Goal: Transaction & Acquisition: Book appointment/travel/reservation

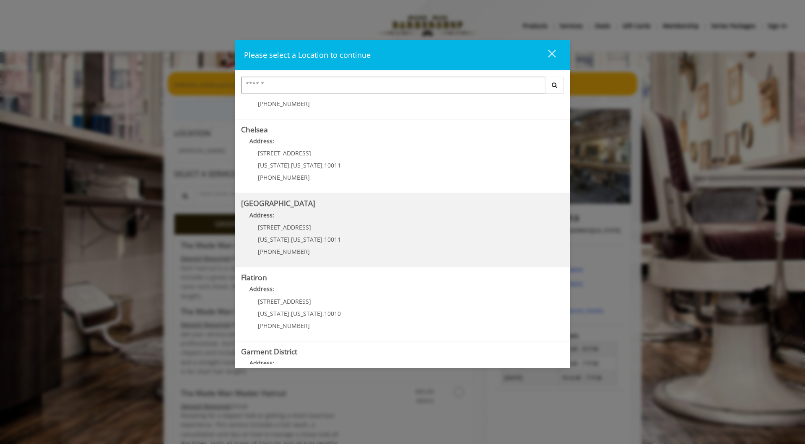
scroll to position [104, 0]
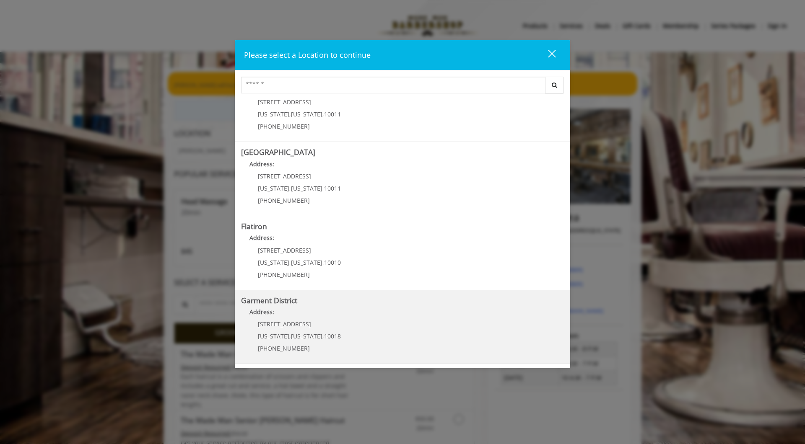
click at [392, 312] on District "Address:" at bounding box center [402, 314] width 323 height 13
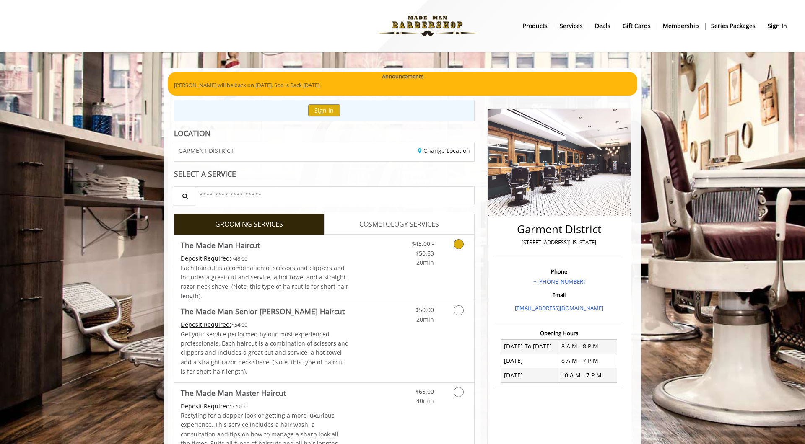
click at [341, 262] on div "Deposit Required: $48.00" at bounding box center [265, 258] width 169 height 9
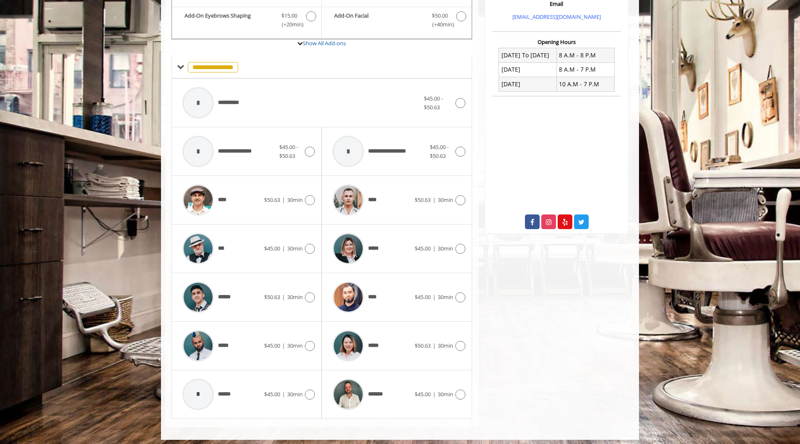
scroll to position [296, 0]
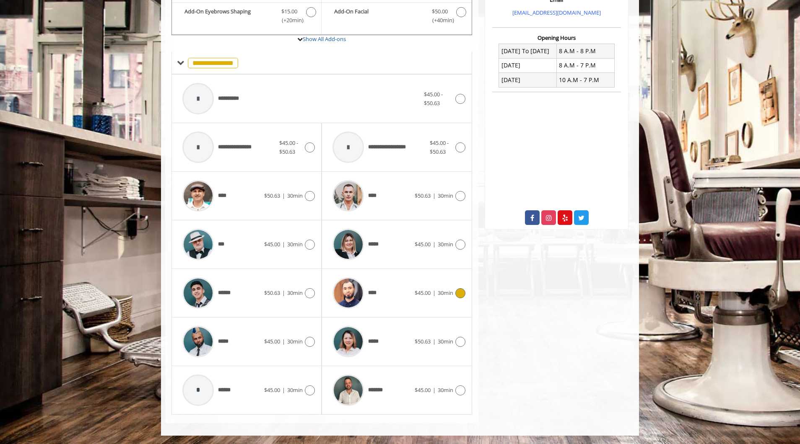
click at [394, 290] on div "****" at bounding box center [371, 293] width 86 height 40
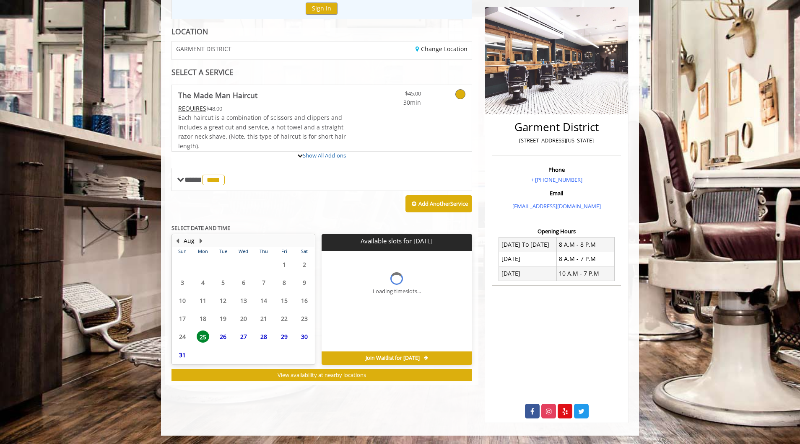
scroll to position [141, 0]
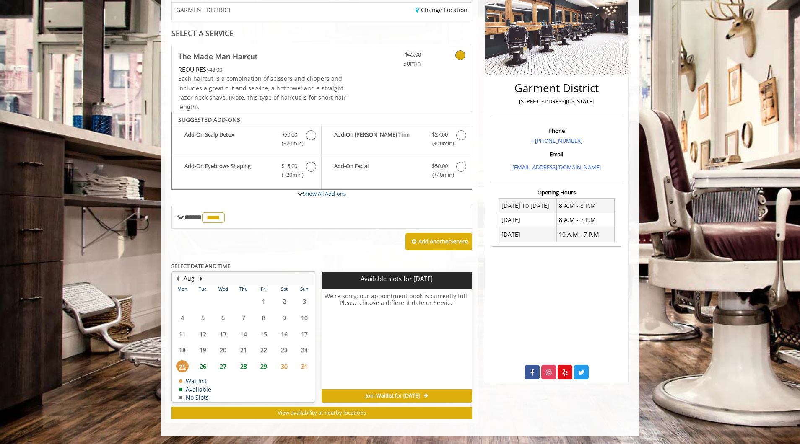
click at [204, 369] on span "26" at bounding box center [203, 367] width 13 height 12
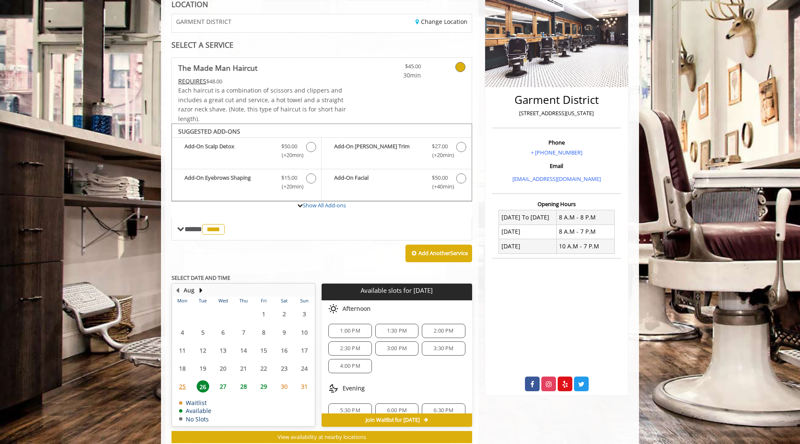
scroll to position [132, 0]
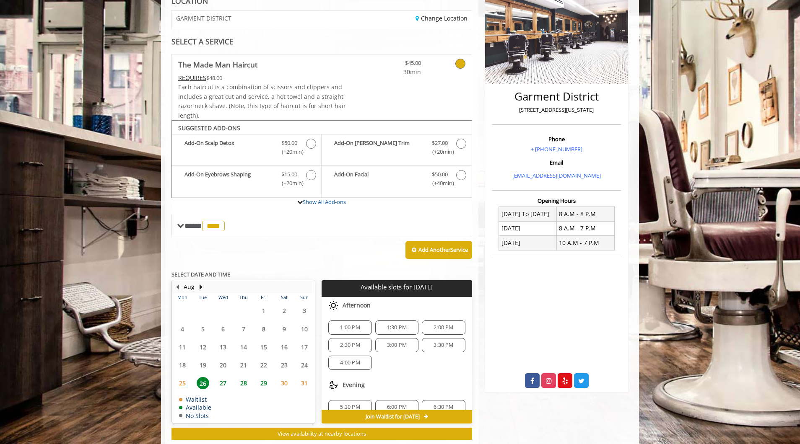
click at [344, 364] on span "4:00 PM" at bounding box center [350, 363] width 20 height 7
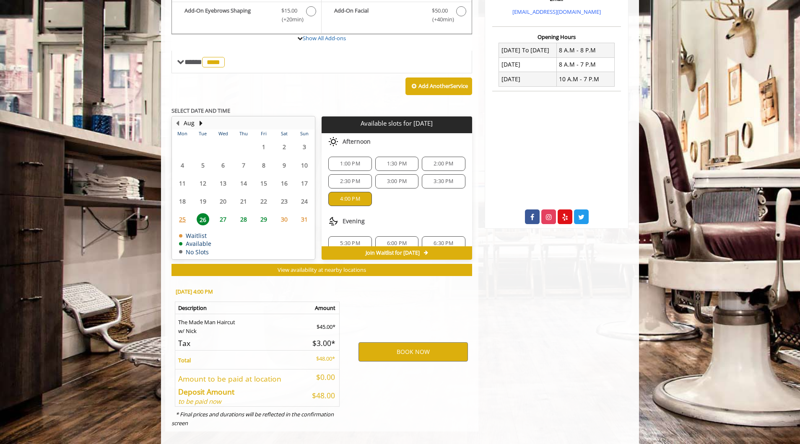
scroll to position [305, 0]
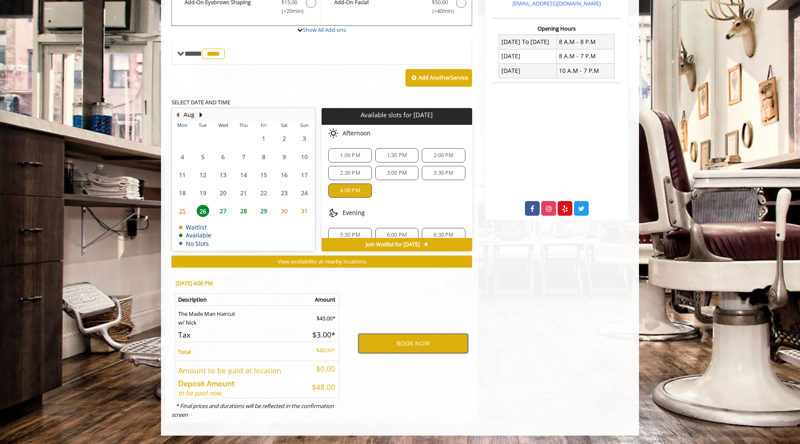
click at [395, 349] on button "BOOK NOW" at bounding box center [412, 343] width 109 height 19
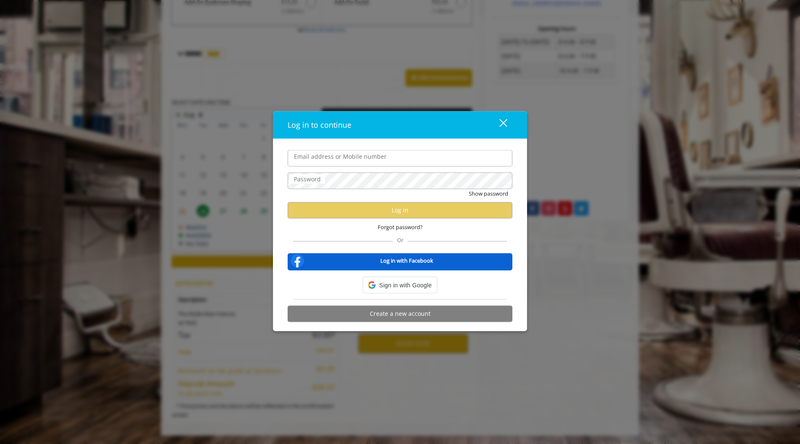
type input "**********"
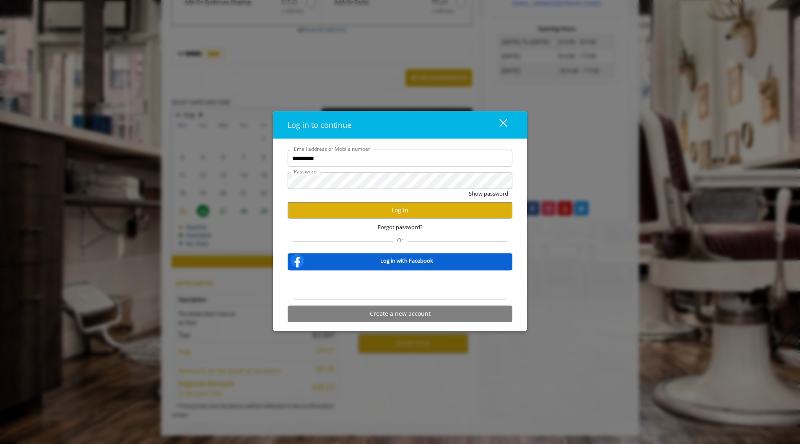
scroll to position [0, 0]
